Goal: Information Seeking & Learning: Compare options

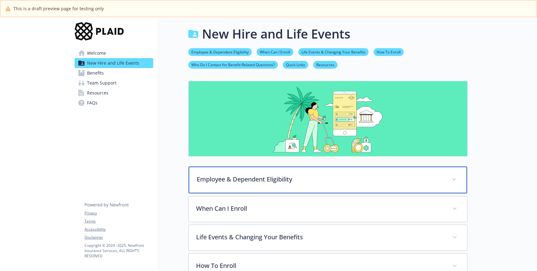
click at [239, 183] on p "Employee & Dependent Eligibility" at bounding box center [320, 179] width 247 height 9
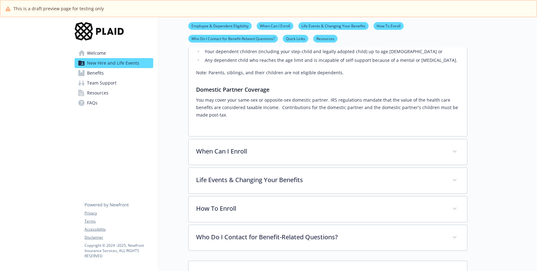
scroll to position [207, 0]
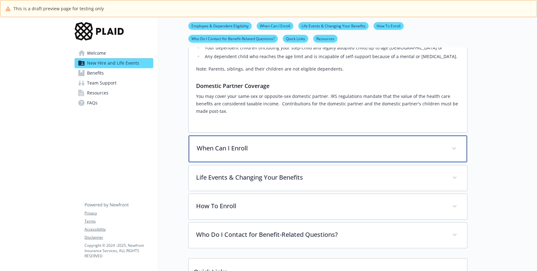
click at [239, 150] on div "When Can I Enroll" at bounding box center [328, 148] width 278 height 27
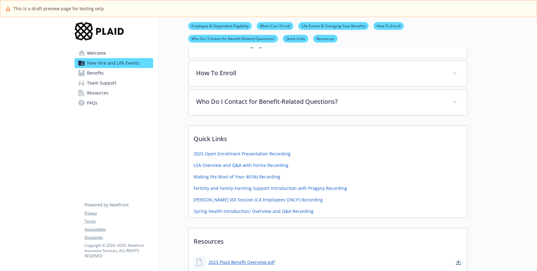
scroll to position [390, 0]
click at [96, 75] on span "Benefits" at bounding box center [95, 73] width 17 height 10
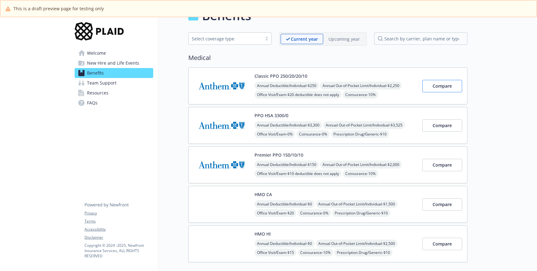
scroll to position [23, 0]
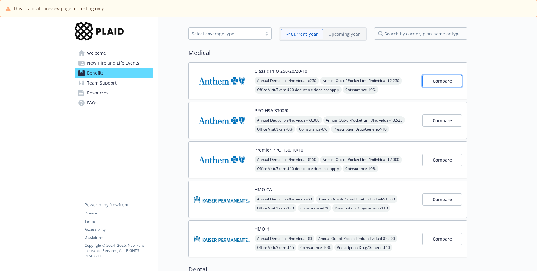
click at [438, 77] on button "Compare" at bounding box center [442, 81] width 40 height 12
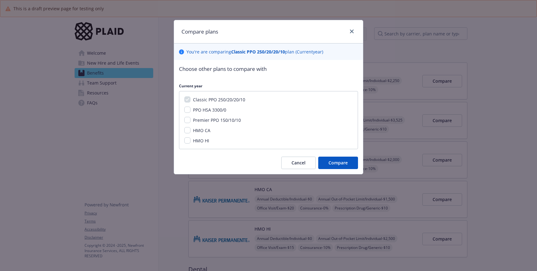
click at [186, 96] on div "Classic PPO 250/20/20/10 PPO HSA 3300/0 Premier PPO 150/10/10 HMO CA HMO HI" at bounding box center [268, 120] width 179 height 58
click at [187, 109] on input "PPO HSA 3300/0" at bounding box center [187, 110] width 6 height 6
click at [184, 110] on div "Classic PPO 250/20/20/10 PPO HSA 3300/0 Premier PPO 150/10/10 HMO CA HMO HI" at bounding box center [268, 120] width 179 height 58
click at [187, 110] on input "PPO HSA 3300/0" at bounding box center [187, 110] width 6 height 6
checkbox input "false"
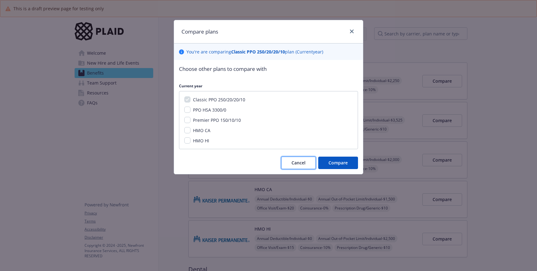
click at [295, 163] on span "Cancel" at bounding box center [298, 163] width 14 height 6
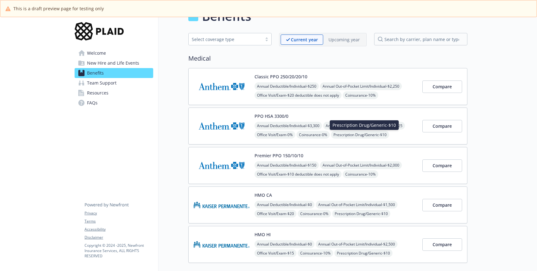
scroll to position [18, 0]
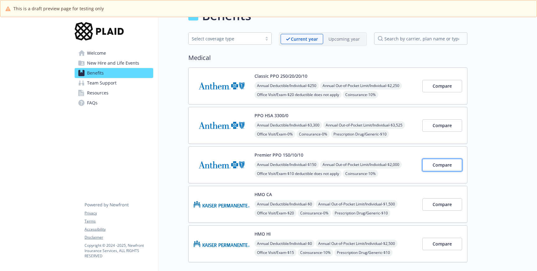
click at [443, 162] on span "Compare" at bounding box center [441, 165] width 19 height 6
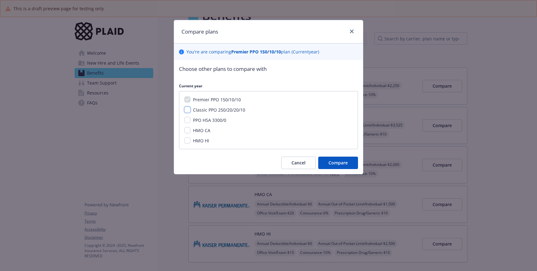
click at [189, 110] on input "Classic PPO 250/20/20/10" at bounding box center [187, 110] width 6 height 6
checkbox input "true"
click at [188, 121] on input "PPO HSA 3300/0" at bounding box center [187, 120] width 6 height 6
checkbox input "true"
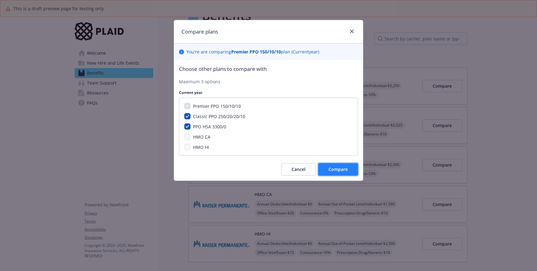
click at [340, 168] on span "Compare" at bounding box center [337, 169] width 19 height 6
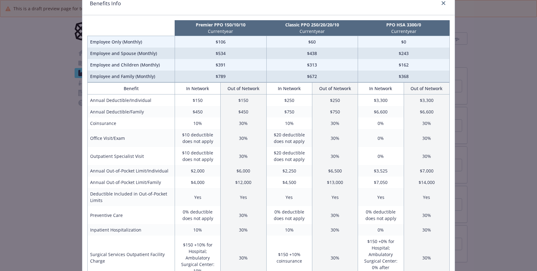
scroll to position [0, 0]
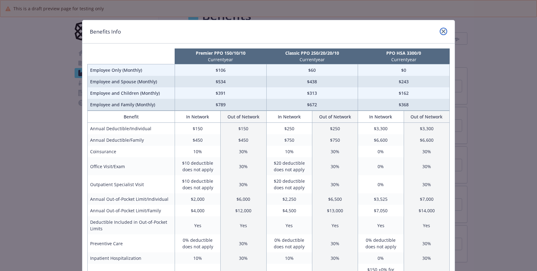
click at [446, 30] on link "close" at bounding box center [443, 31] width 7 height 7
